Goal: Task Accomplishment & Management: Use online tool/utility

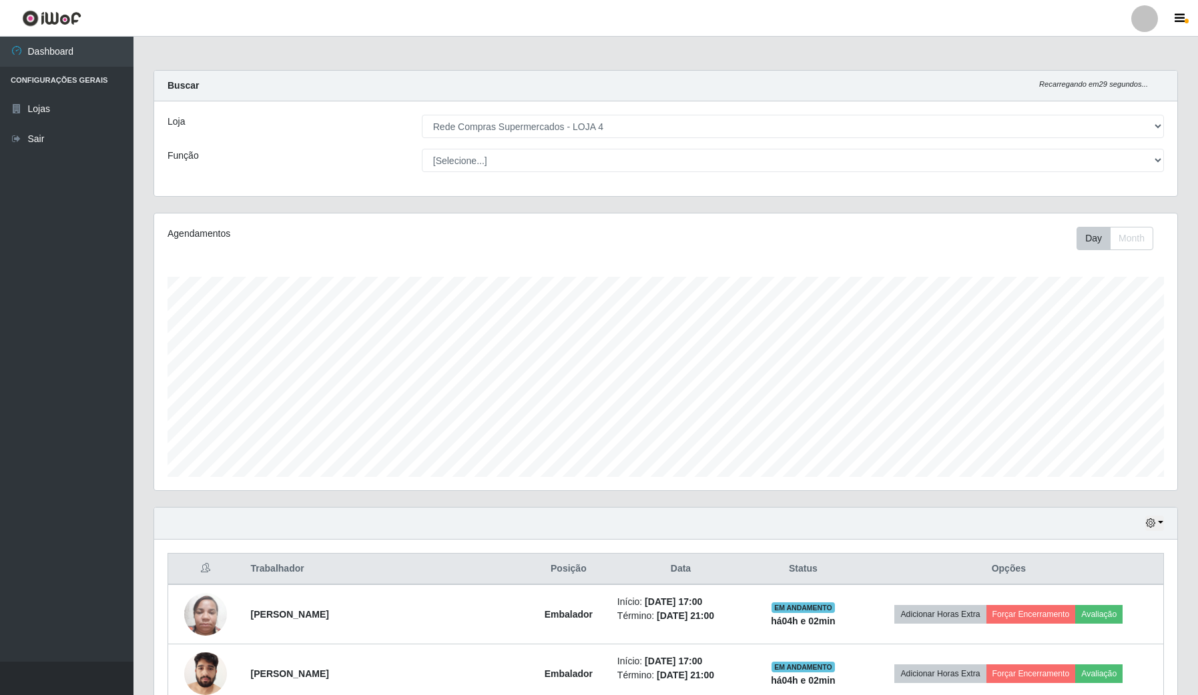
select select "159"
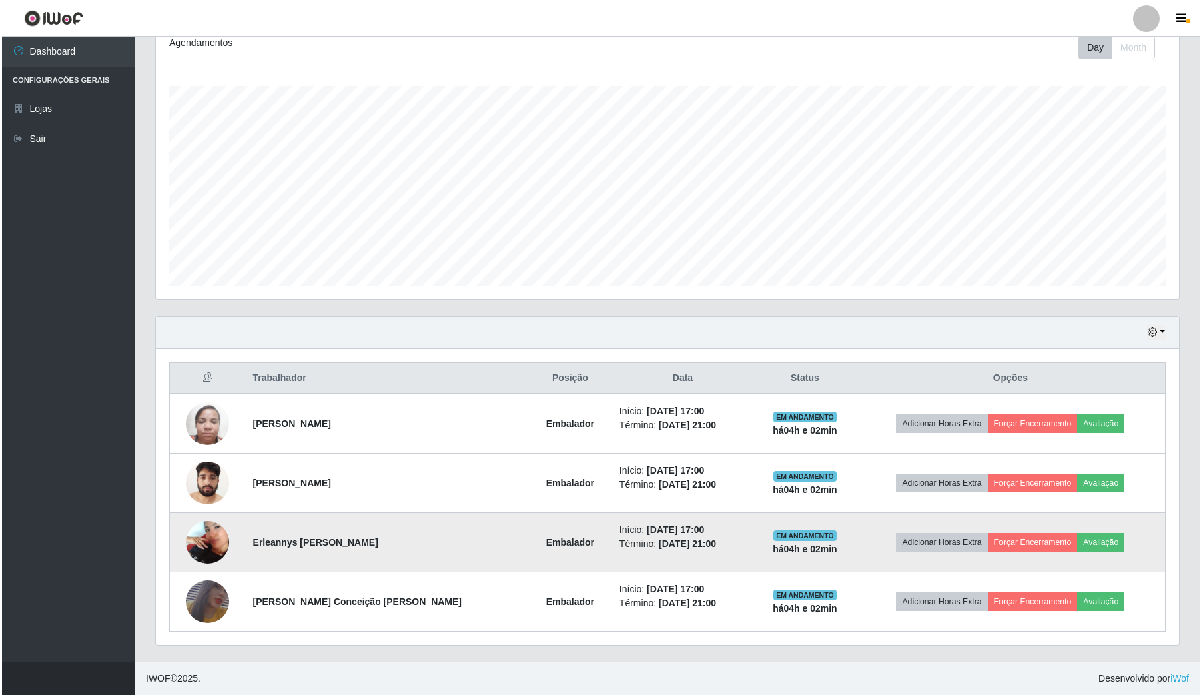
scroll to position [278, 1022]
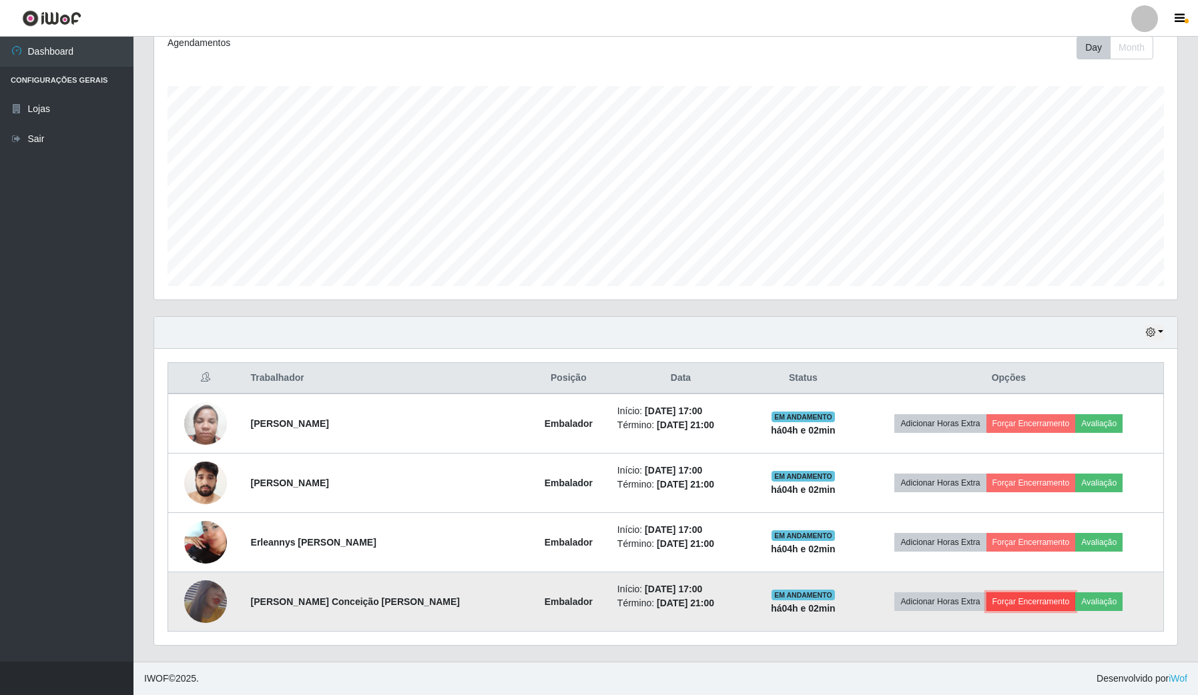
click at [1043, 603] on button "Forçar Encerramento" at bounding box center [1030, 602] width 89 height 19
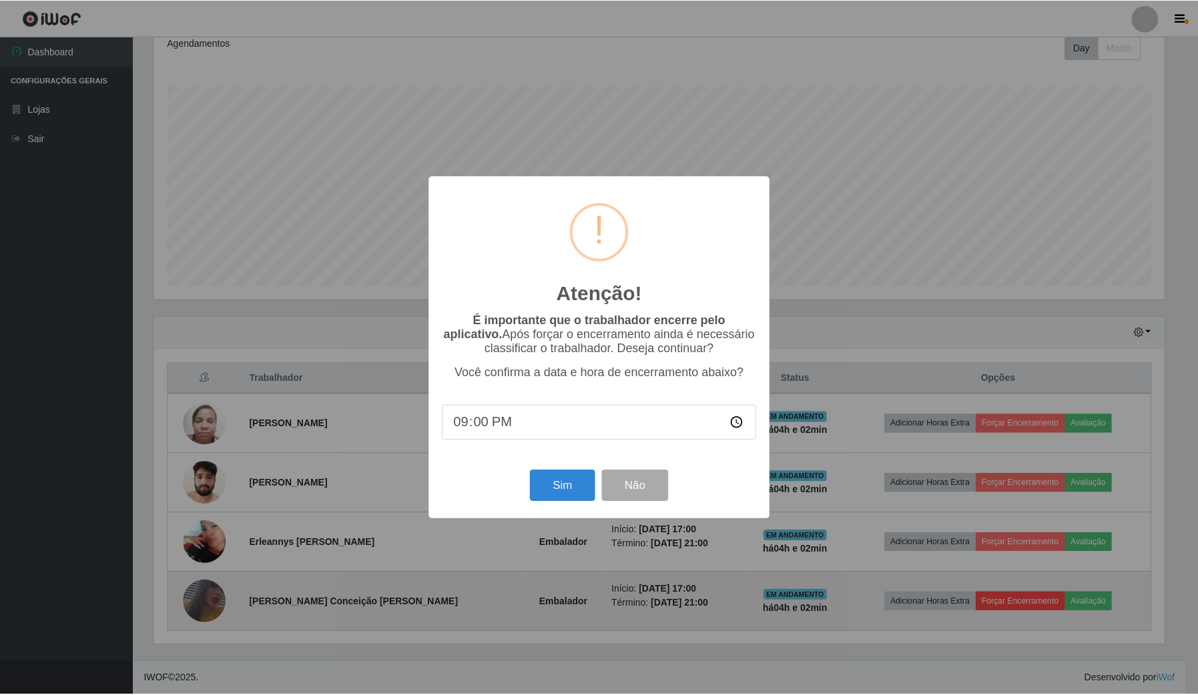
scroll to position [278, 1013]
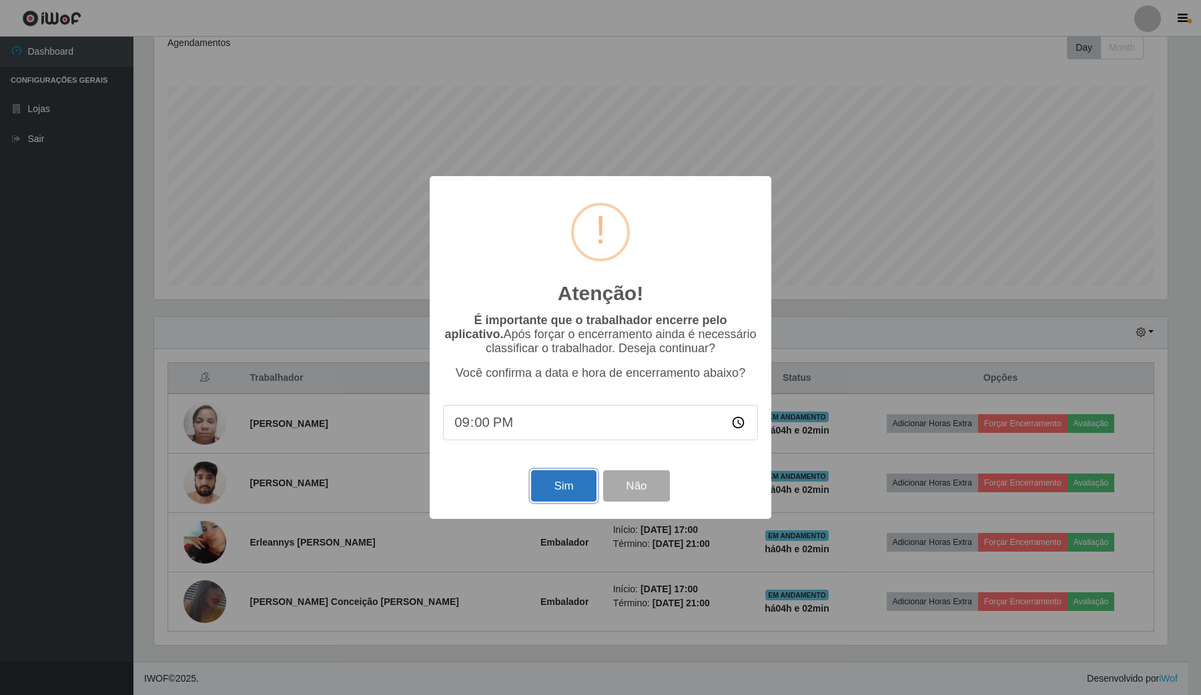
click at [559, 488] on button "Sim" at bounding box center [563, 485] width 65 height 31
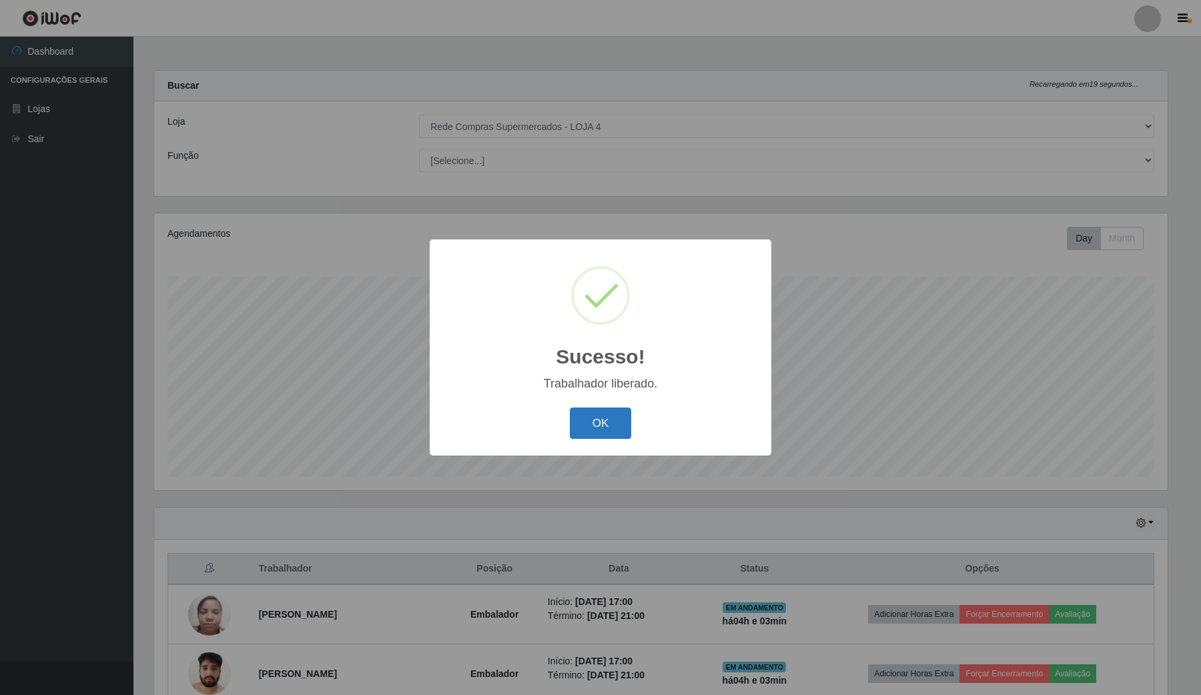
click at [601, 431] on button "OK" at bounding box center [601, 423] width 62 height 31
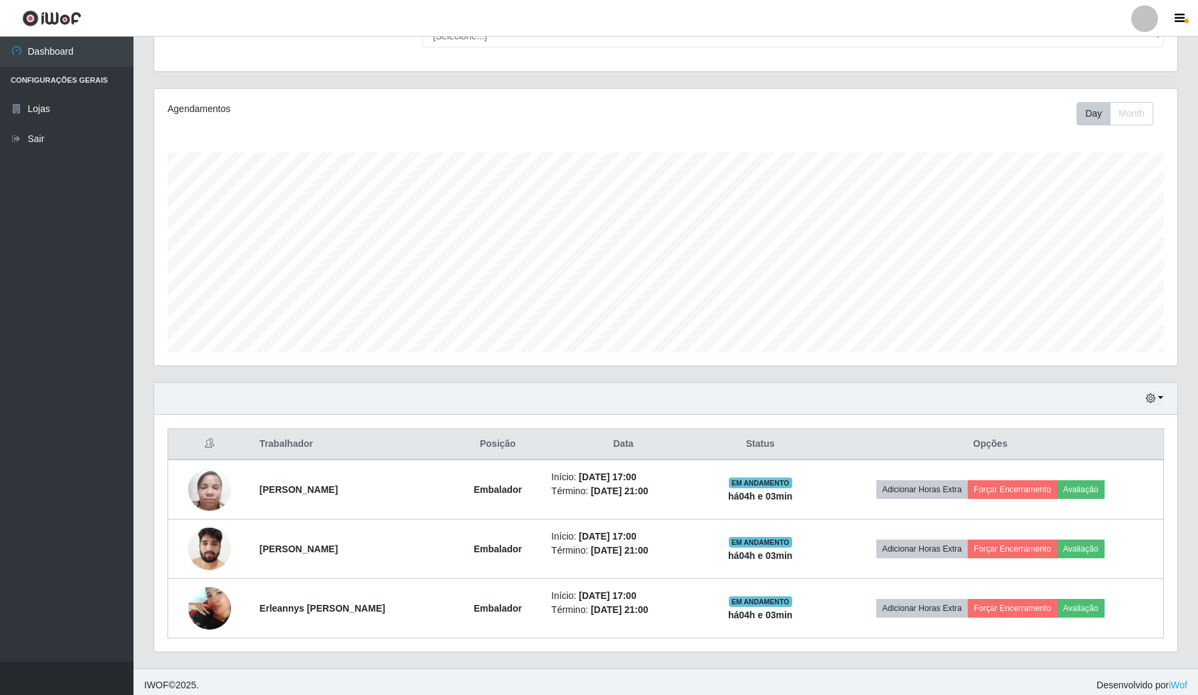
scroll to position [133, 0]
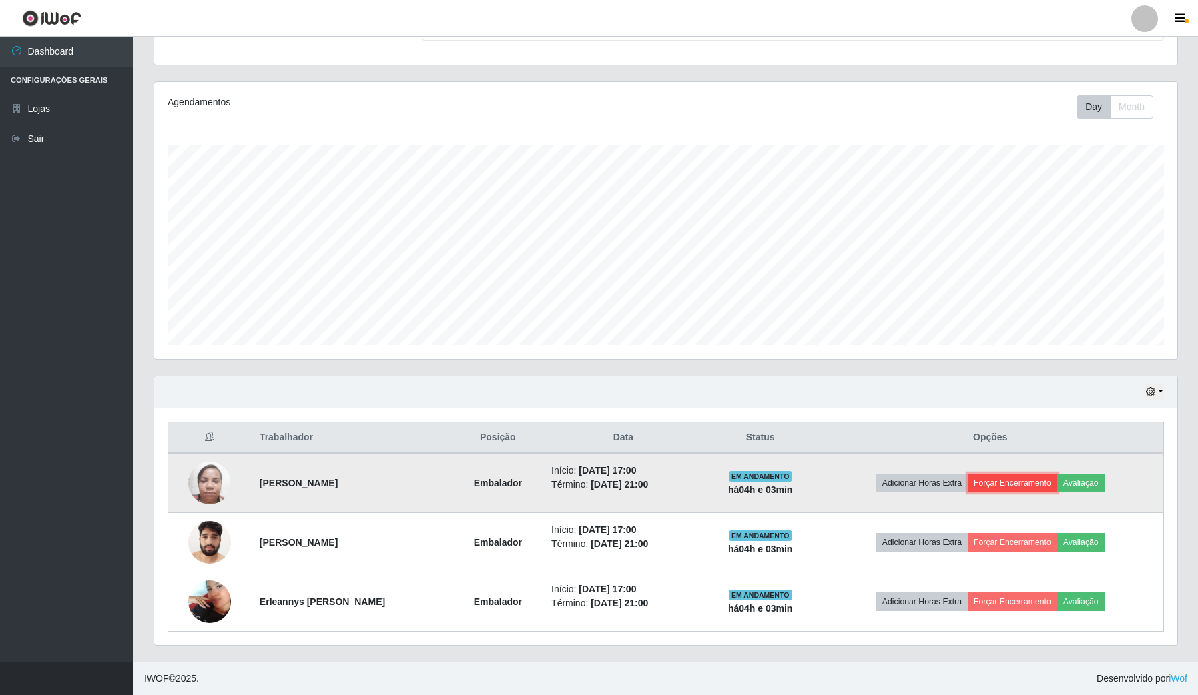
click at [1031, 478] on button "Forçar Encerramento" at bounding box center [1012, 483] width 89 height 19
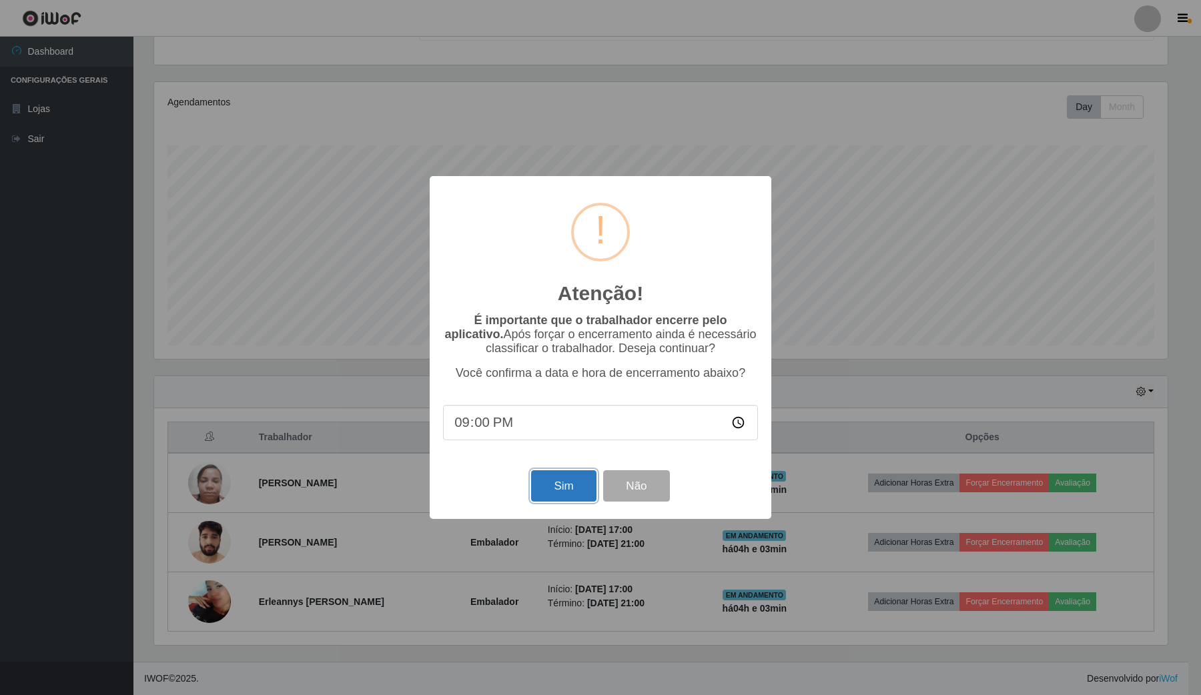
click at [568, 489] on button "Sim" at bounding box center [563, 485] width 65 height 31
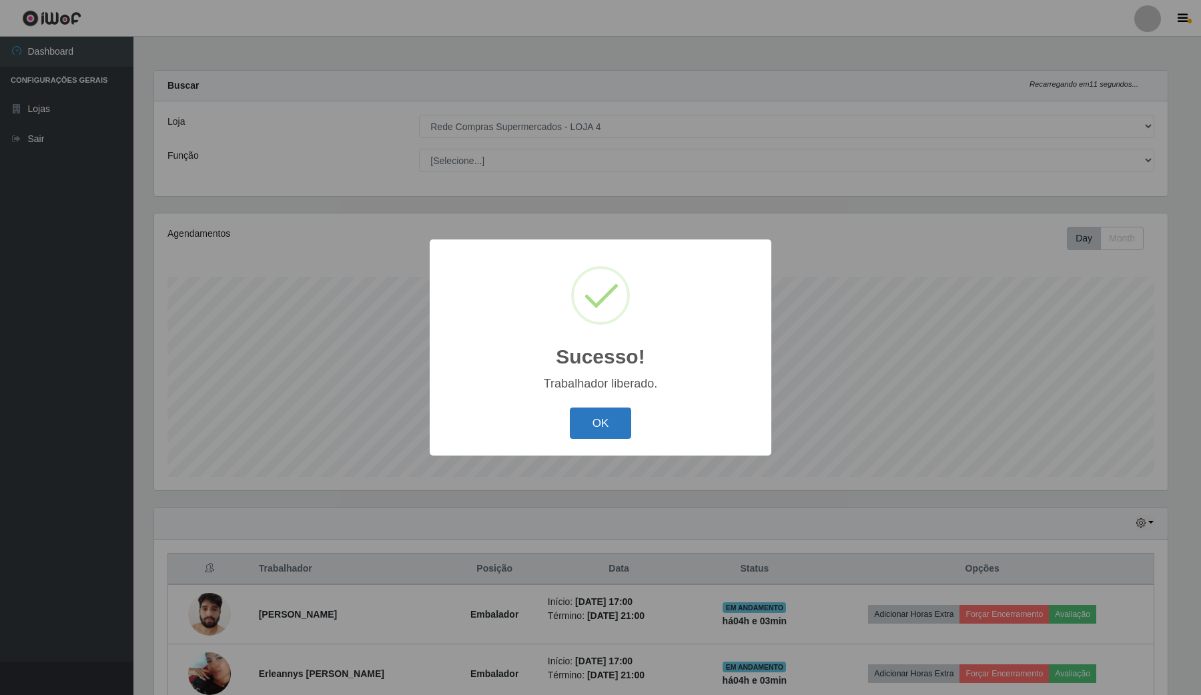
click at [591, 416] on button "OK" at bounding box center [601, 423] width 62 height 31
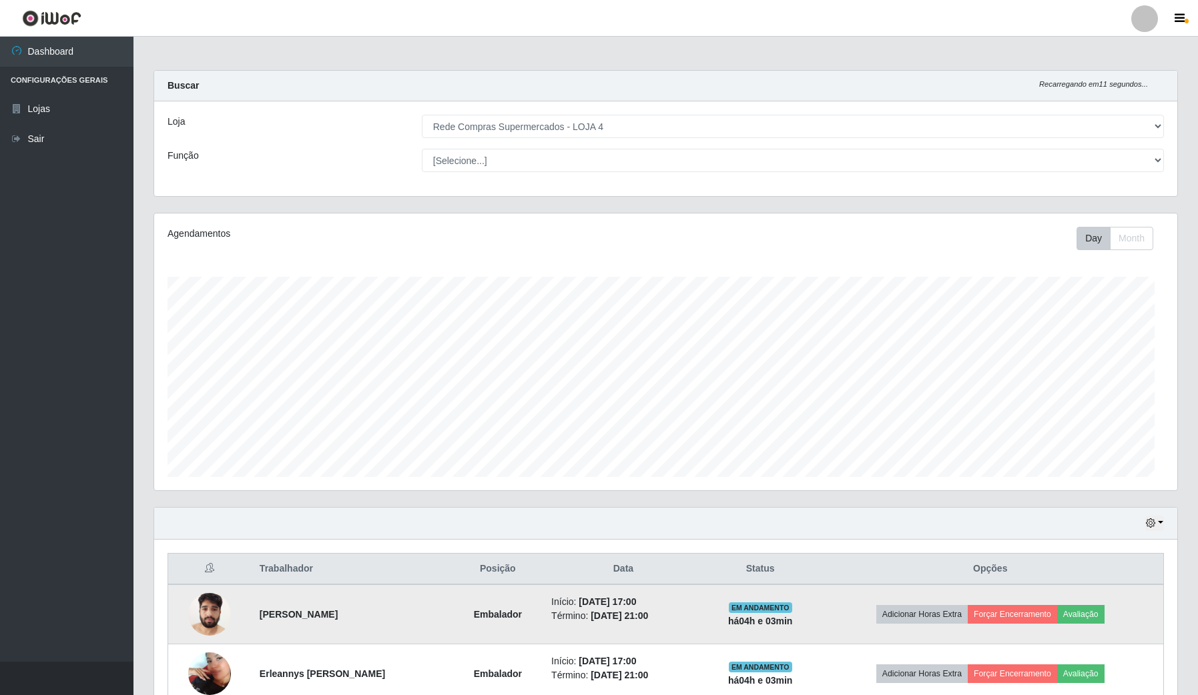
scroll to position [278, 1022]
click at [1004, 609] on button "Forçar Encerramento" at bounding box center [1012, 614] width 89 height 19
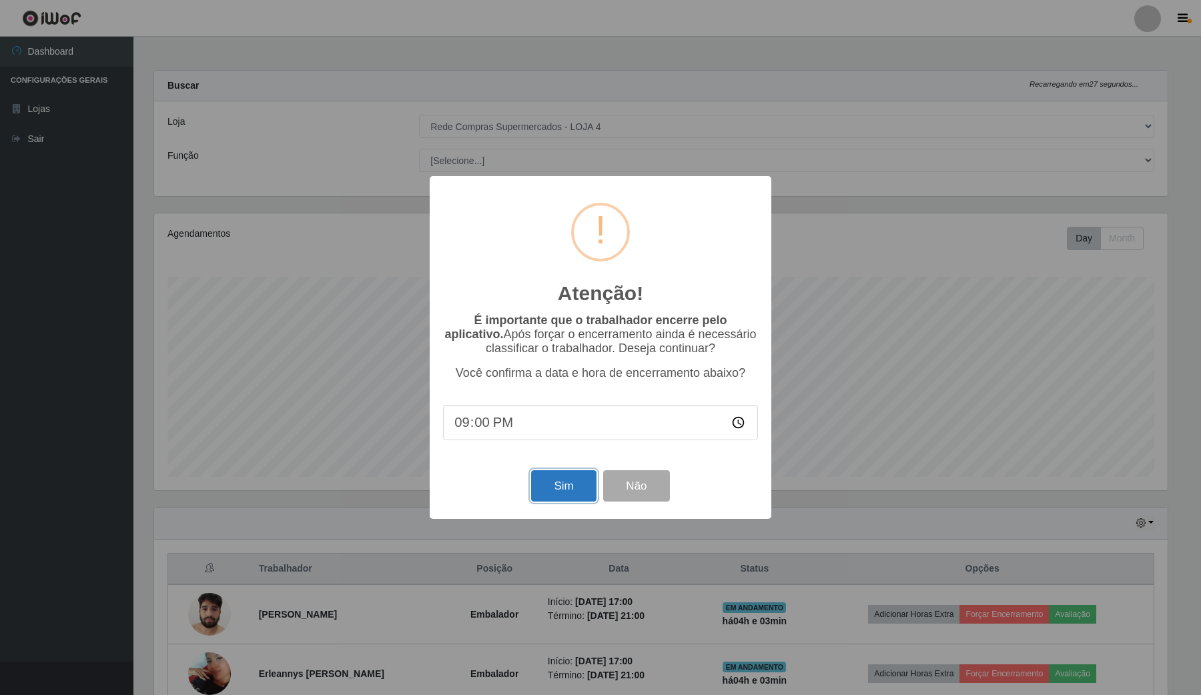
click at [564, 491] on button "Sim" at bounding box center [563, 485] width 65 height 31
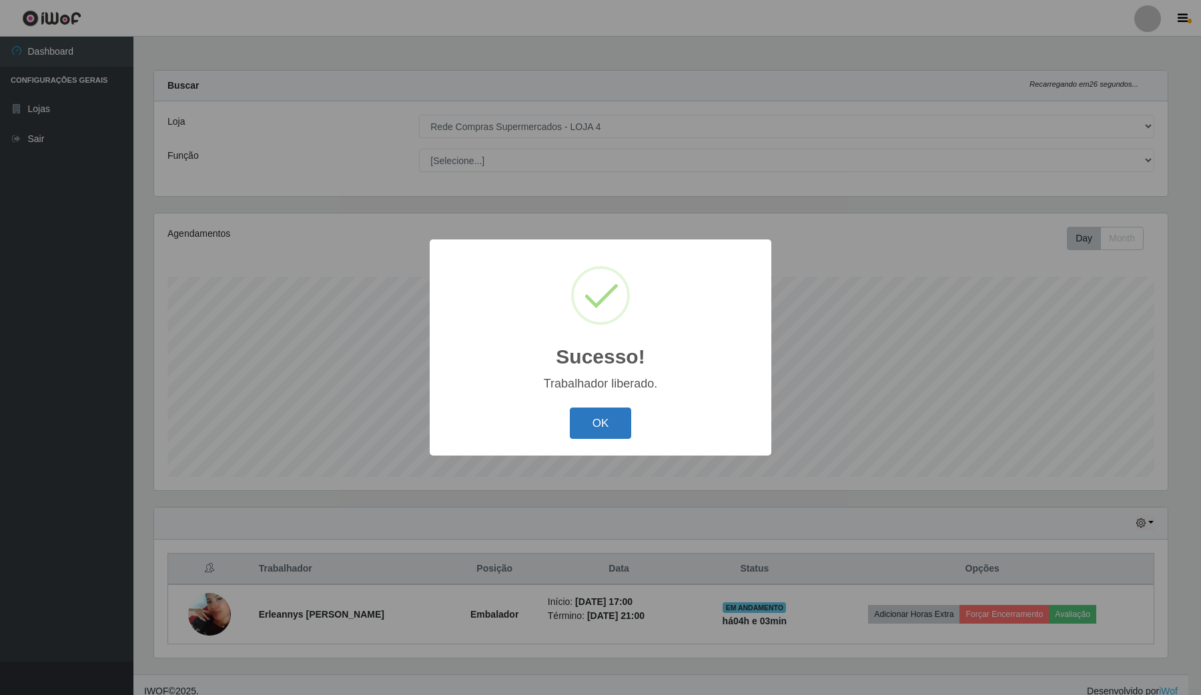
click at [599, 421] on button "OK" at bounding box center [601, 423] width 62 height 31
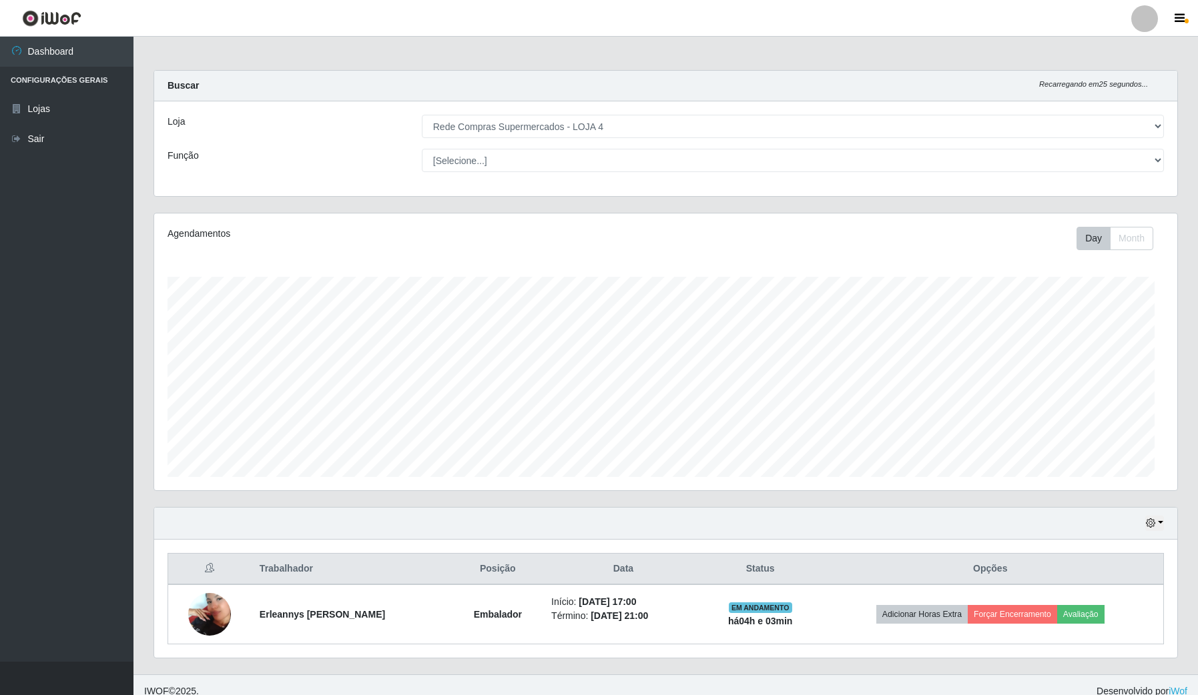
scroll to position [278, 1022]
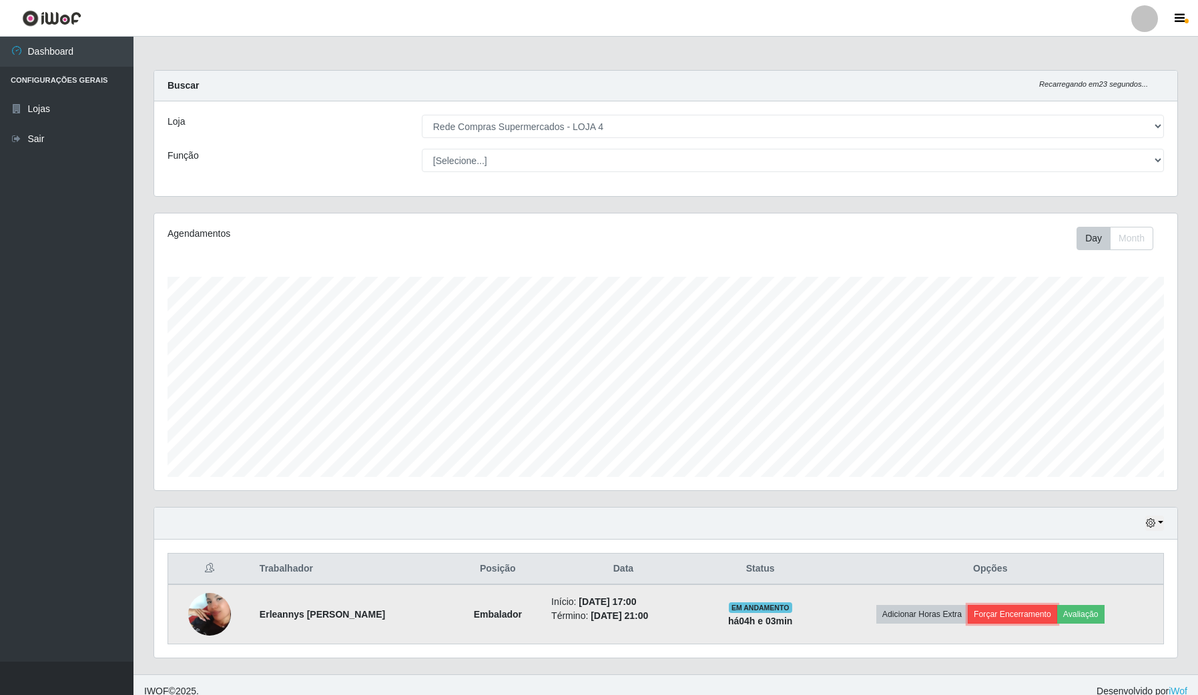
click at [1012, 612] on button "Forçar Encerramento" at bounding box center [1012, 614] width 89 height 19
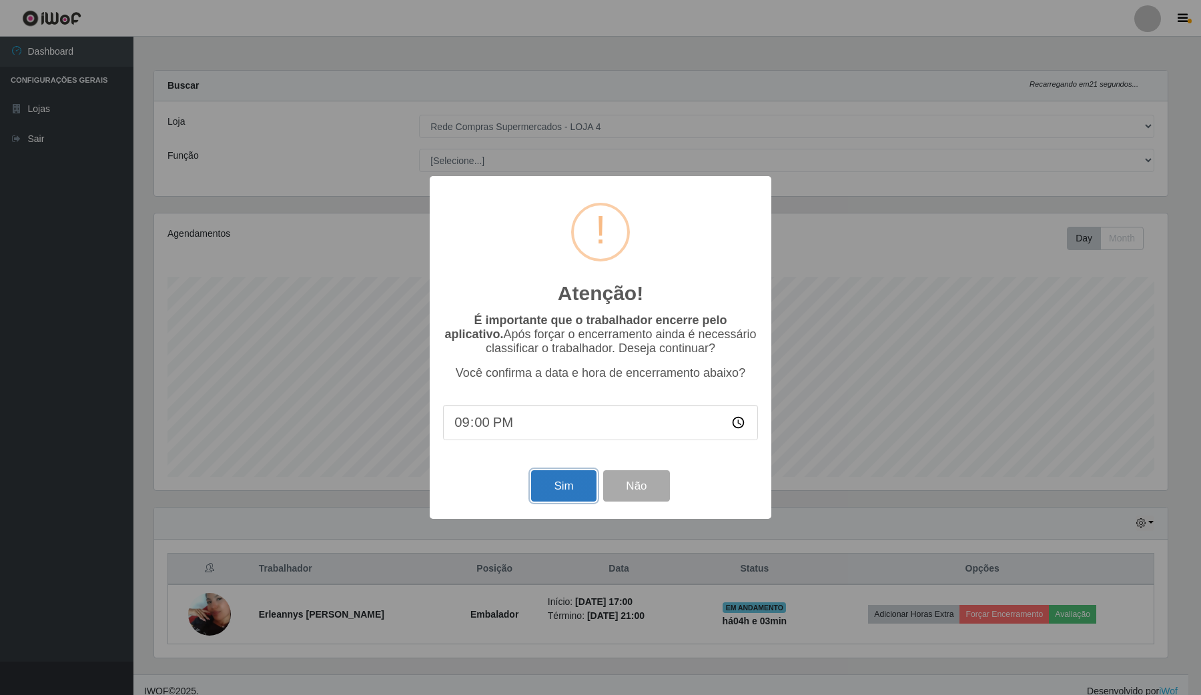
click at [554, 488] on button "Sim" at bounding box center [563, 485] width 65 height 31
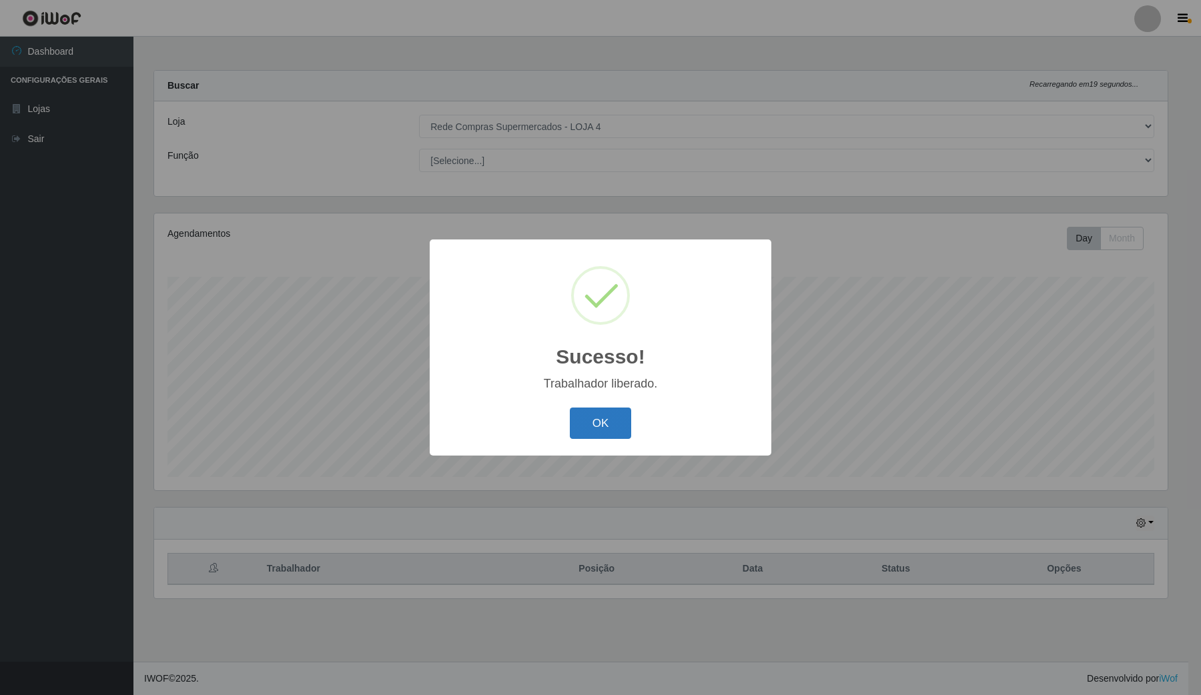
click at [601, 417] on button "OK" at bounding box center [601, 423] width 62 height 31
click at [601, 417] on div "Sucesso! × Trabalhador liberado. OK Cancel" at bounding box center [600, 347] width 1201 height 695
